Goal: Task Accomplishment & Management: Manage account settings

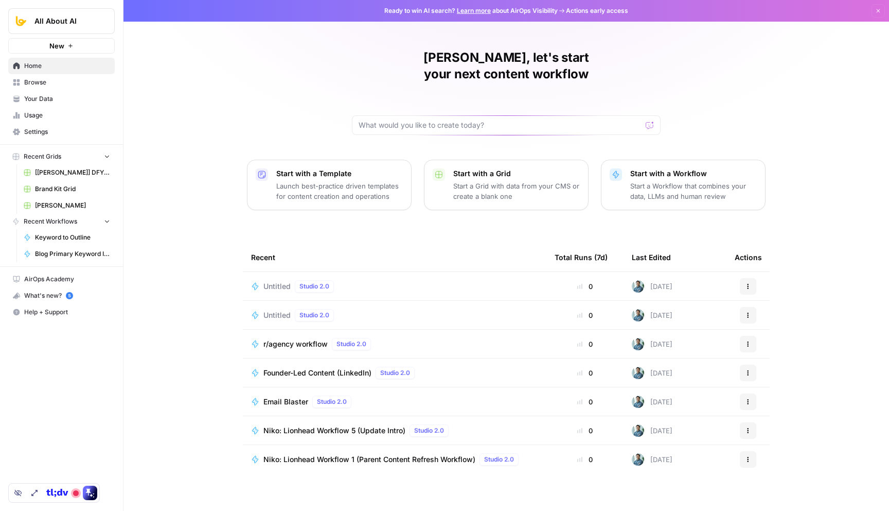
click at [48, 129] on span "Settings" at bounding box center [67, 131] width 86 height 9
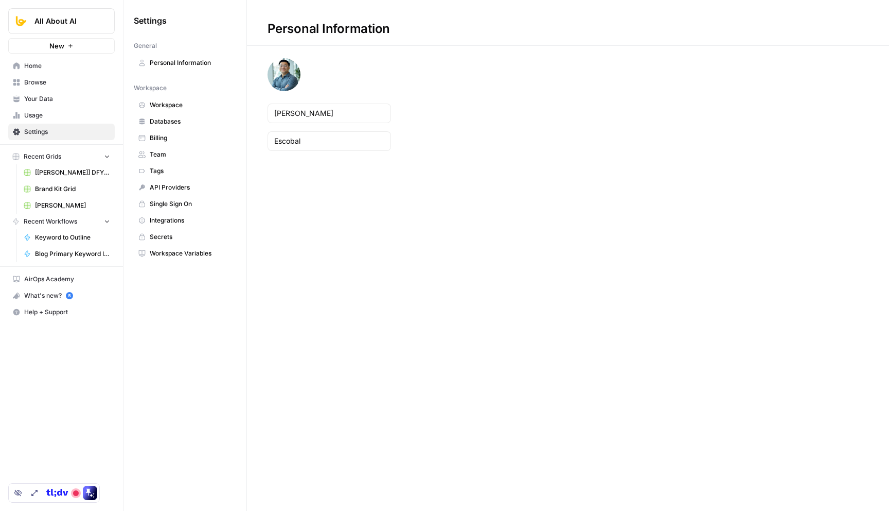
click at [194, 138] on span "Billing" at bounding box center [191, 137] width 82 height 9
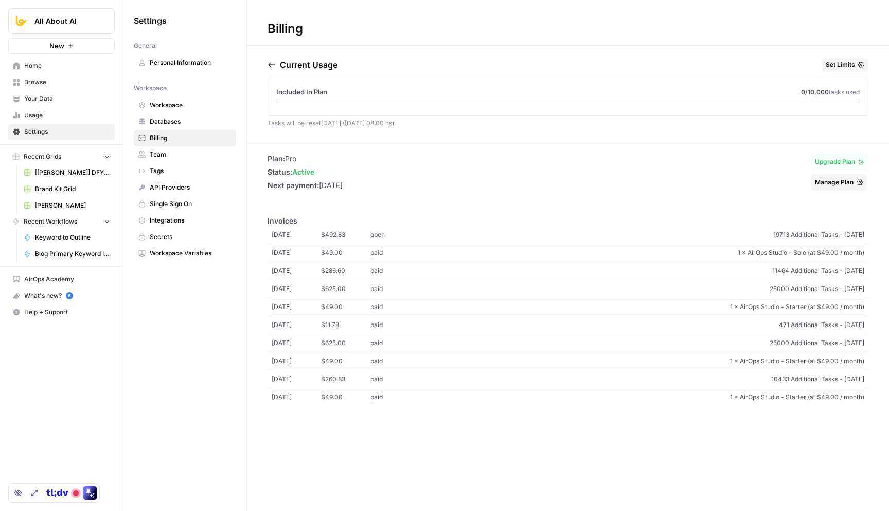
click at [833, 183] on span "Manage Plan" at bounding box center [834, 182] width 39 height 9
